Goal: Task Accomplishment & Management: Use online tool/utility

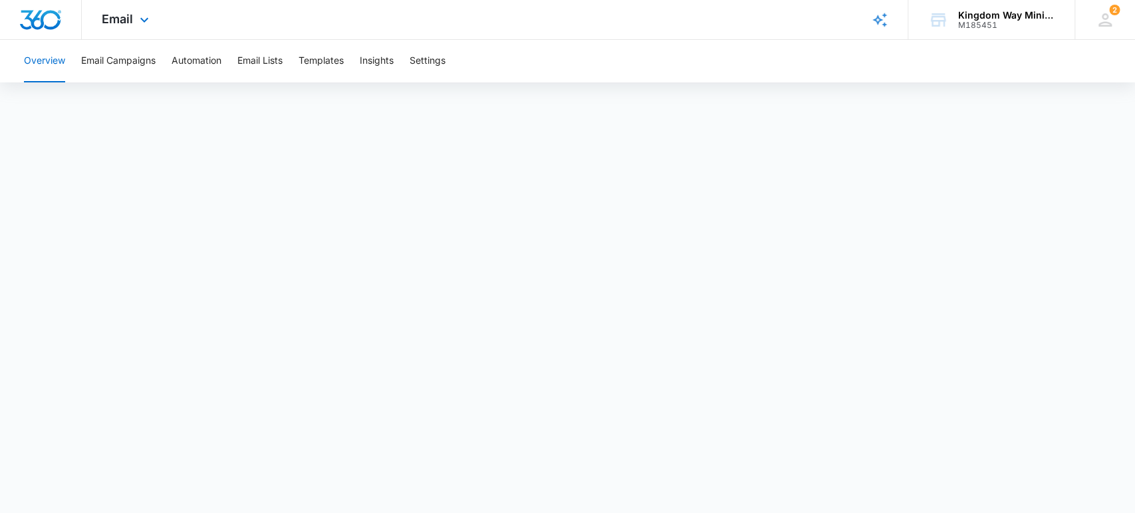
click at [128, 11] on div "Email Apps Reputation Websites Forms CRM Email Social Shop Payments POS Content…" at bounding box center [127, 19] width 90 height 39
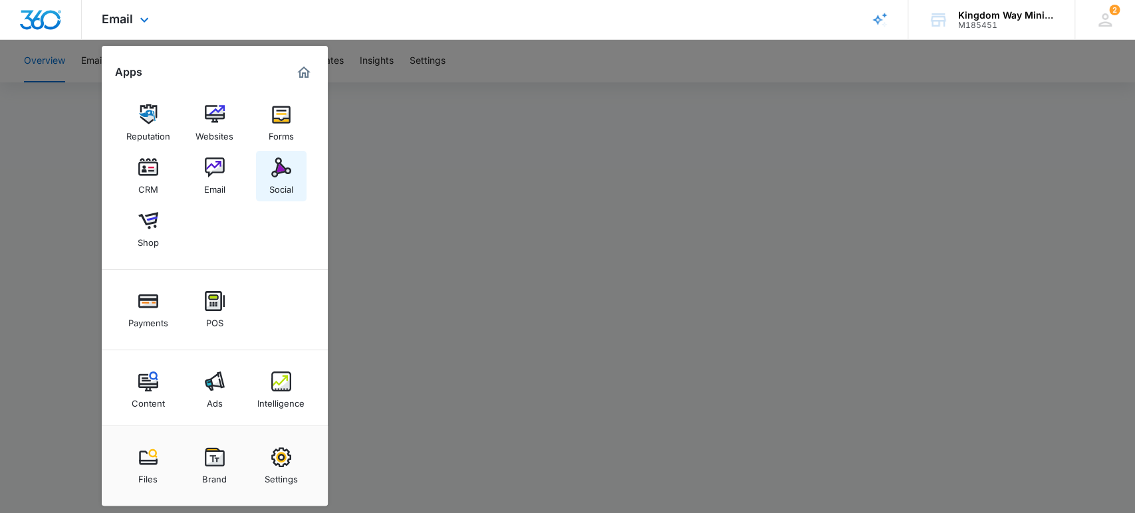
click at [275, 173] on img at bounding box center [281, 168] width 20 height 20
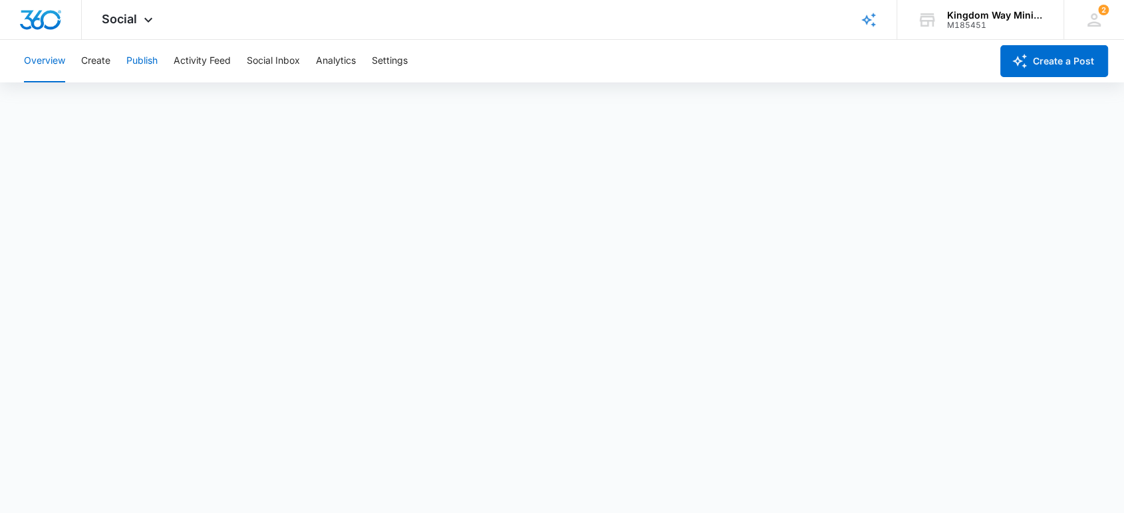
click at [143, 61] on button "Publish" at bounding box center [141, 61] width 31 height 43
